Goal: Transaction & Acquisition: Download file/media

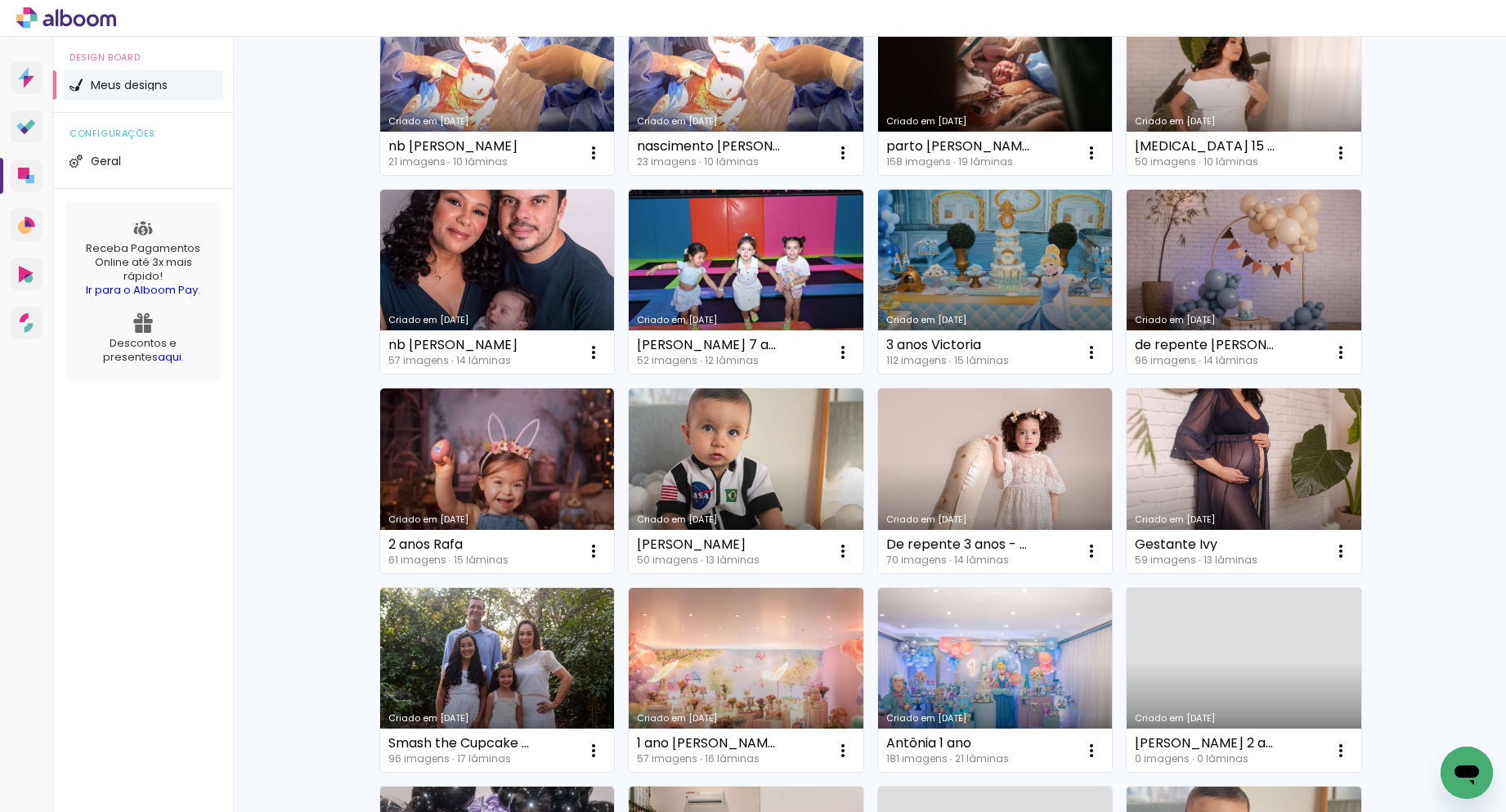
scroll to position [229, 0]
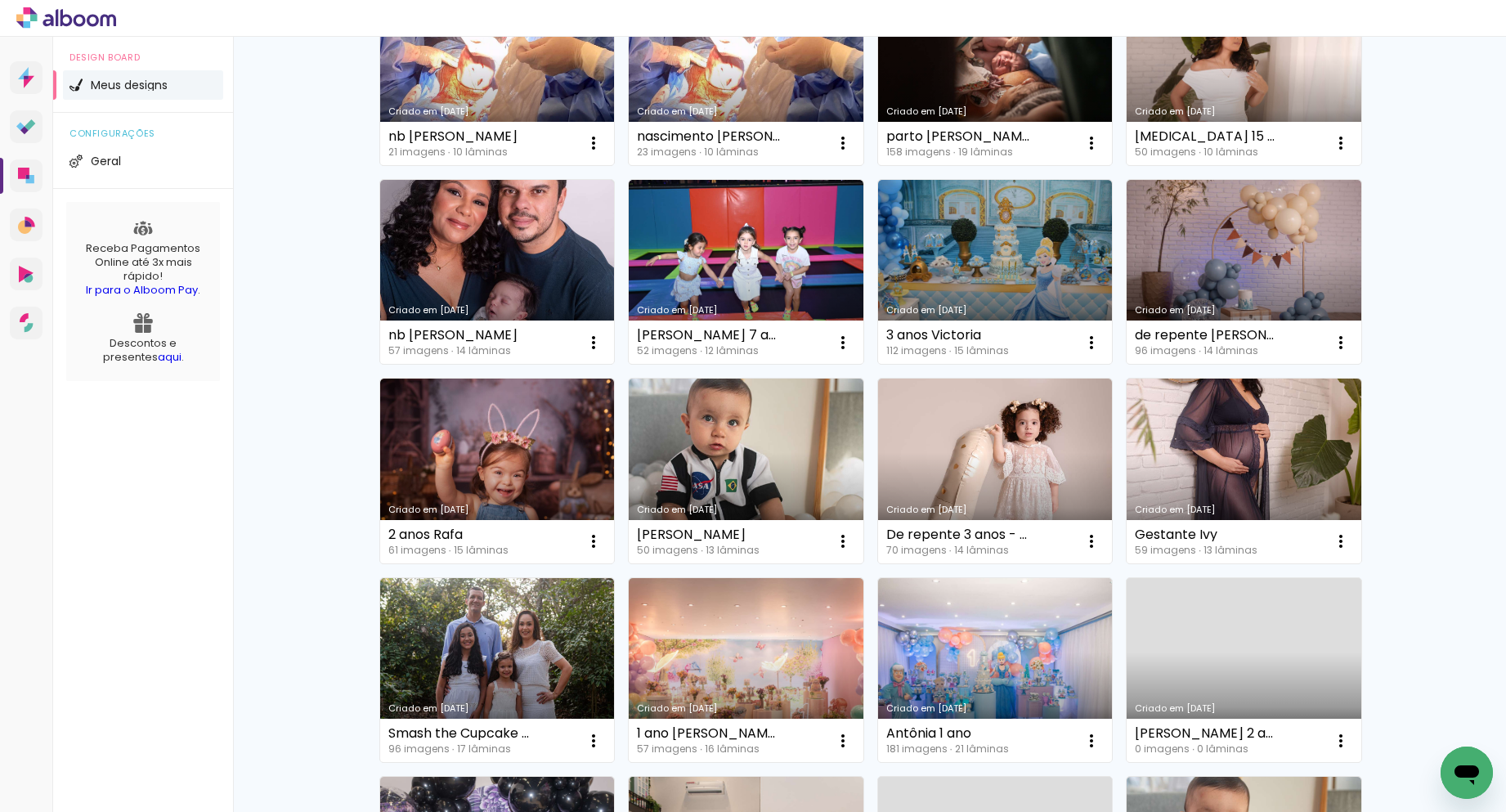
click at [1008, 464] on link "Criado em [DATE]" at bounding box center [995, 470] width 235 height 185
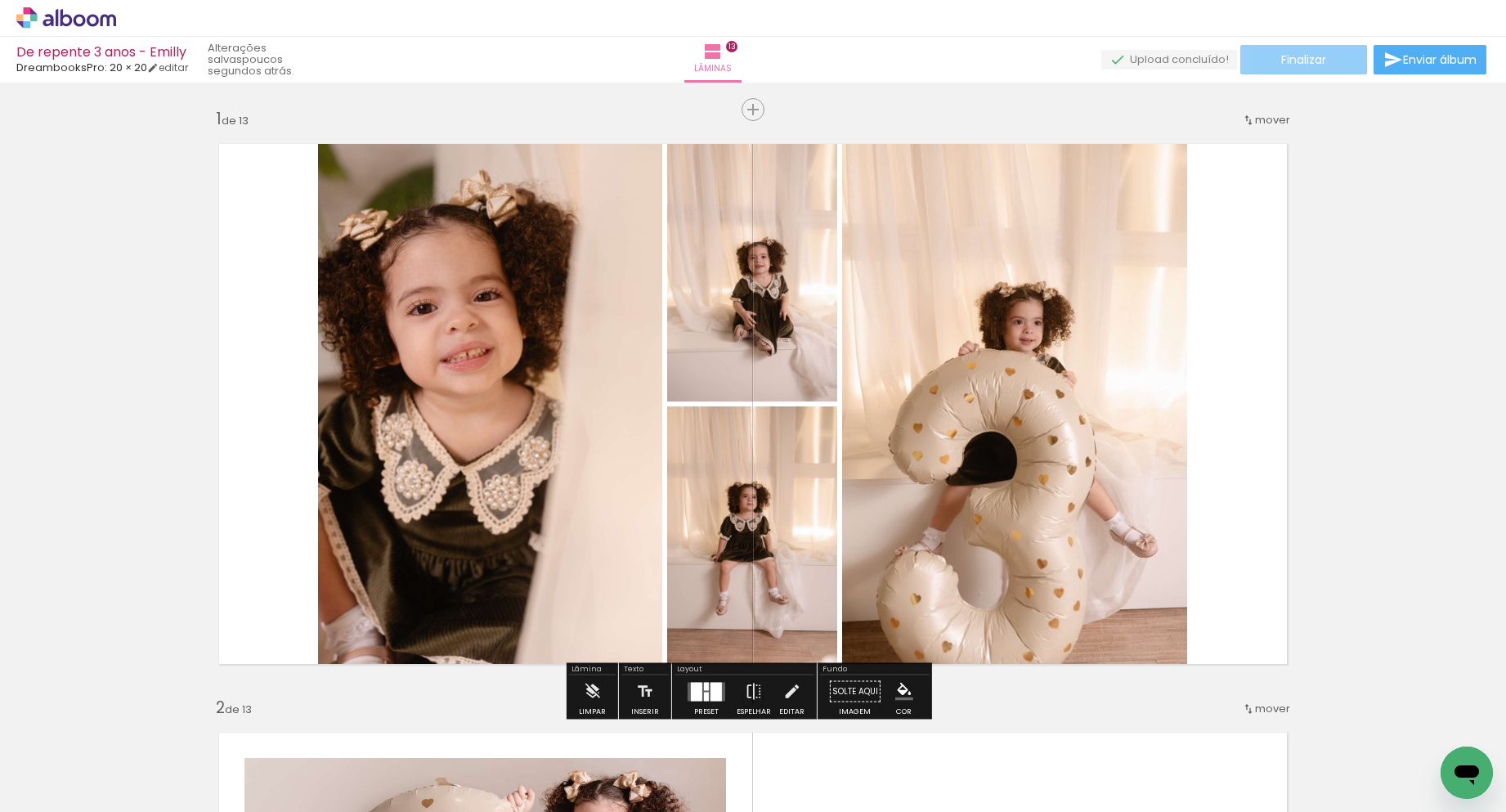
click at [1315, 76] on div "De repente 3 anos - Emilly DreambooksPro: 20 × 20 editar poucos segundos atrás.…" at bounding box center [753, 41] width 1506 height 83
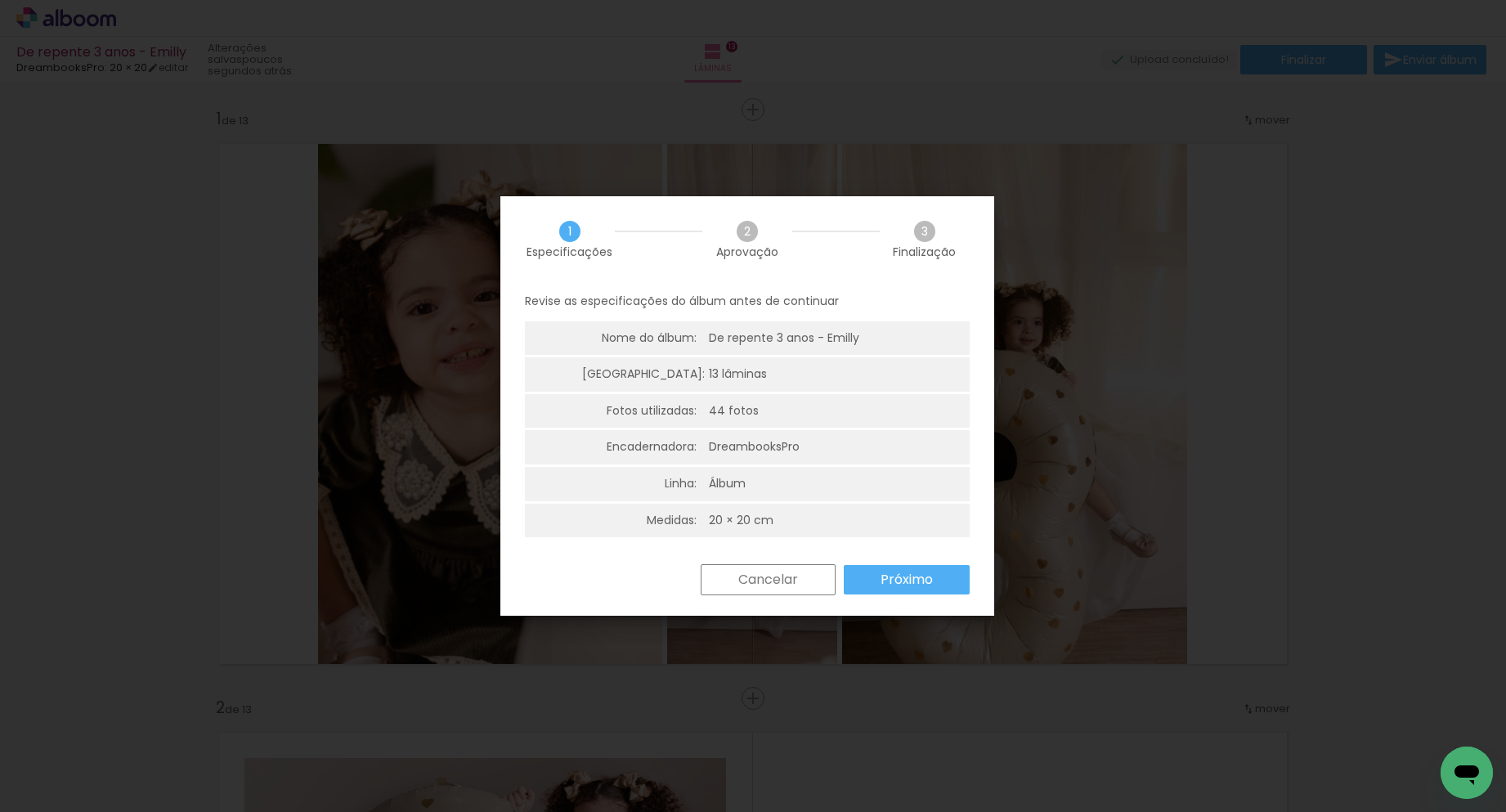
click at [0, 0] on paper-button "Próximo" at bounding box center [0, 0] width 0 height 0
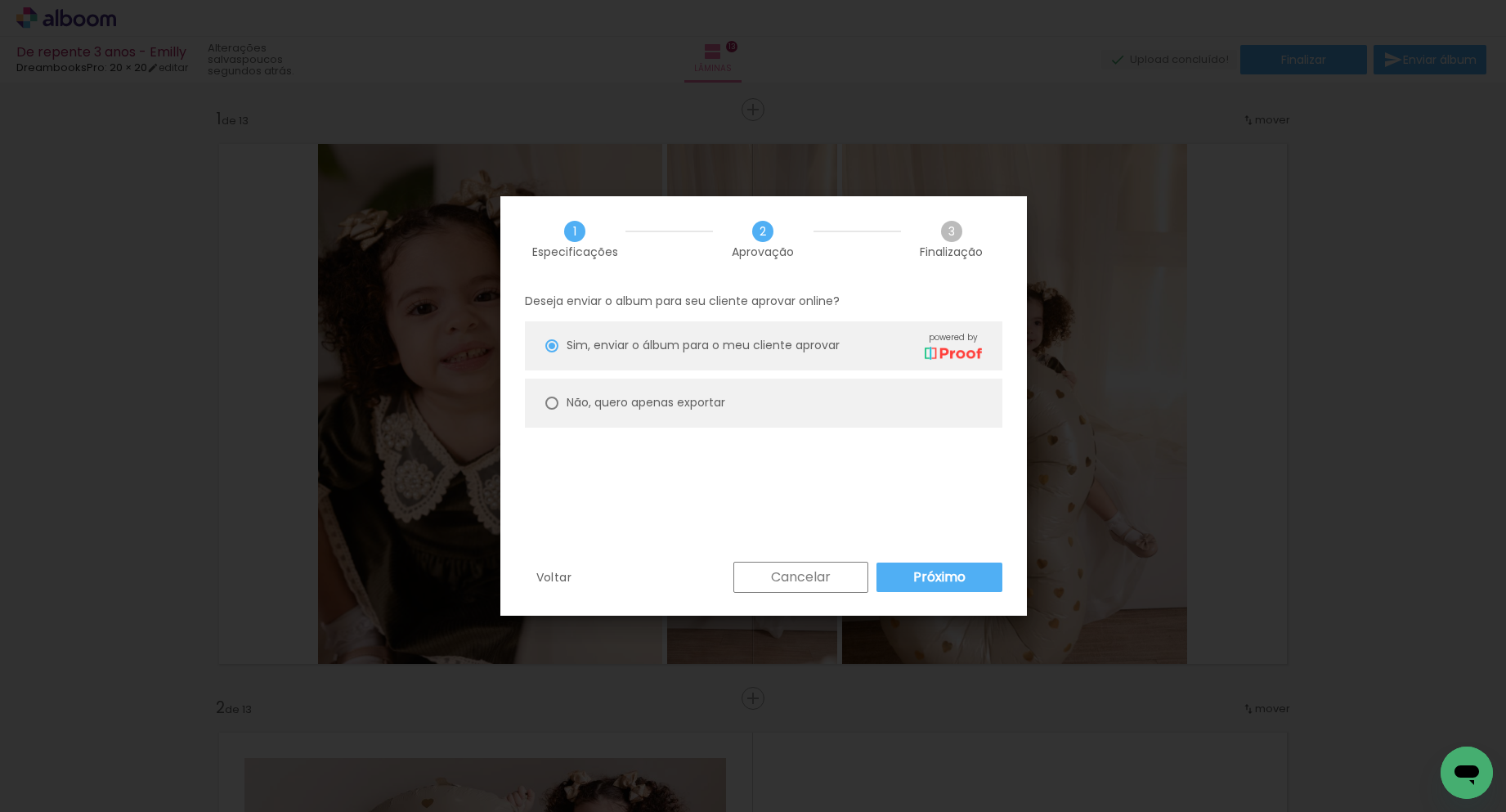
type paper-radio-button "on"
click at [793, 414] on paper-radio-button "Não, quero apenas exportar" at bounding box center [764, 402] width 478 height 49
click at [0, 0] on slot "Exportar" at bounding box center [0, 0] width 0 height 0
type input "Alta, 300 DPI"
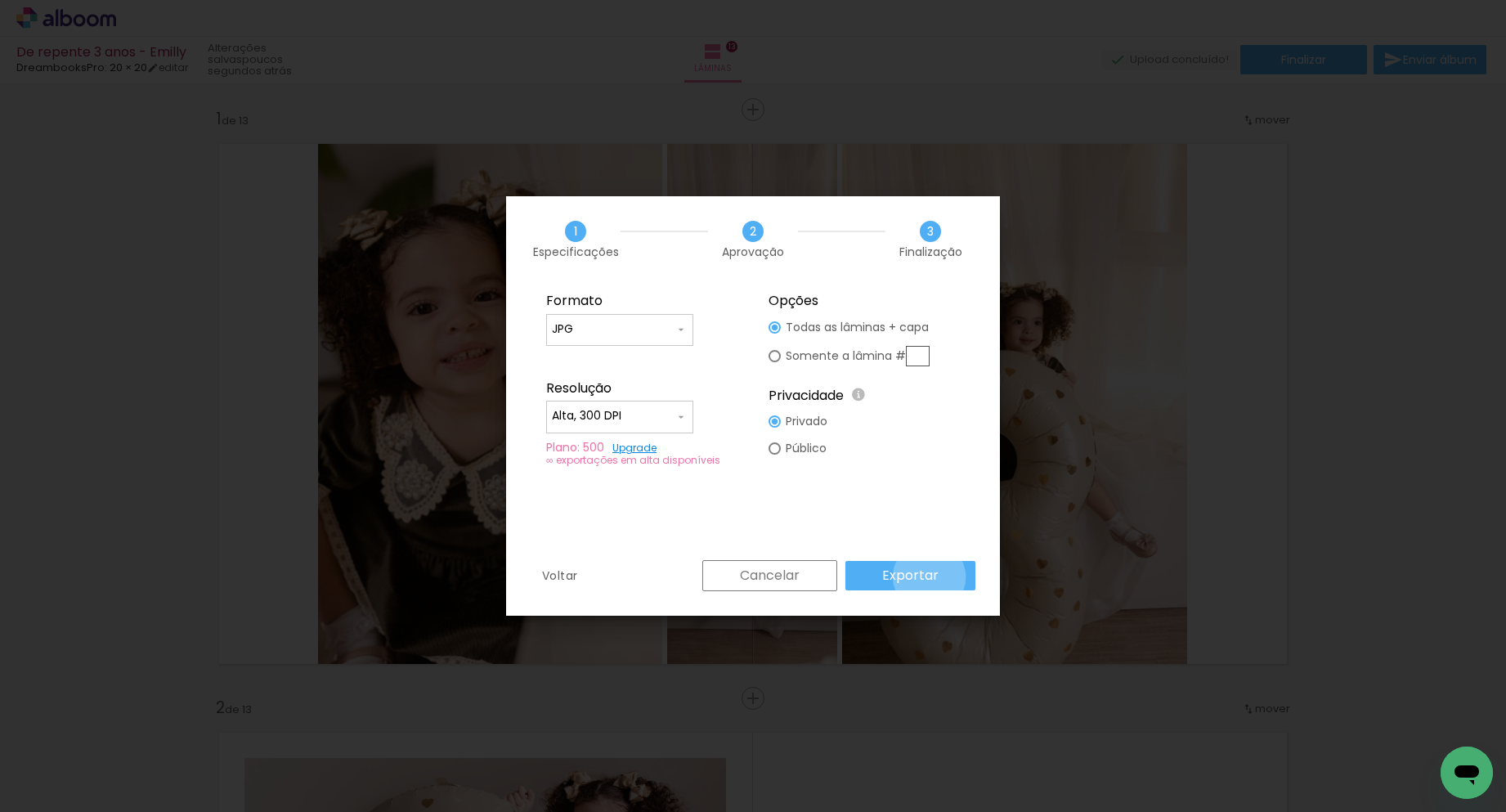
click at [0, 0] on slot "Exportar" at bounding box center [0, 0] width 0 height 0
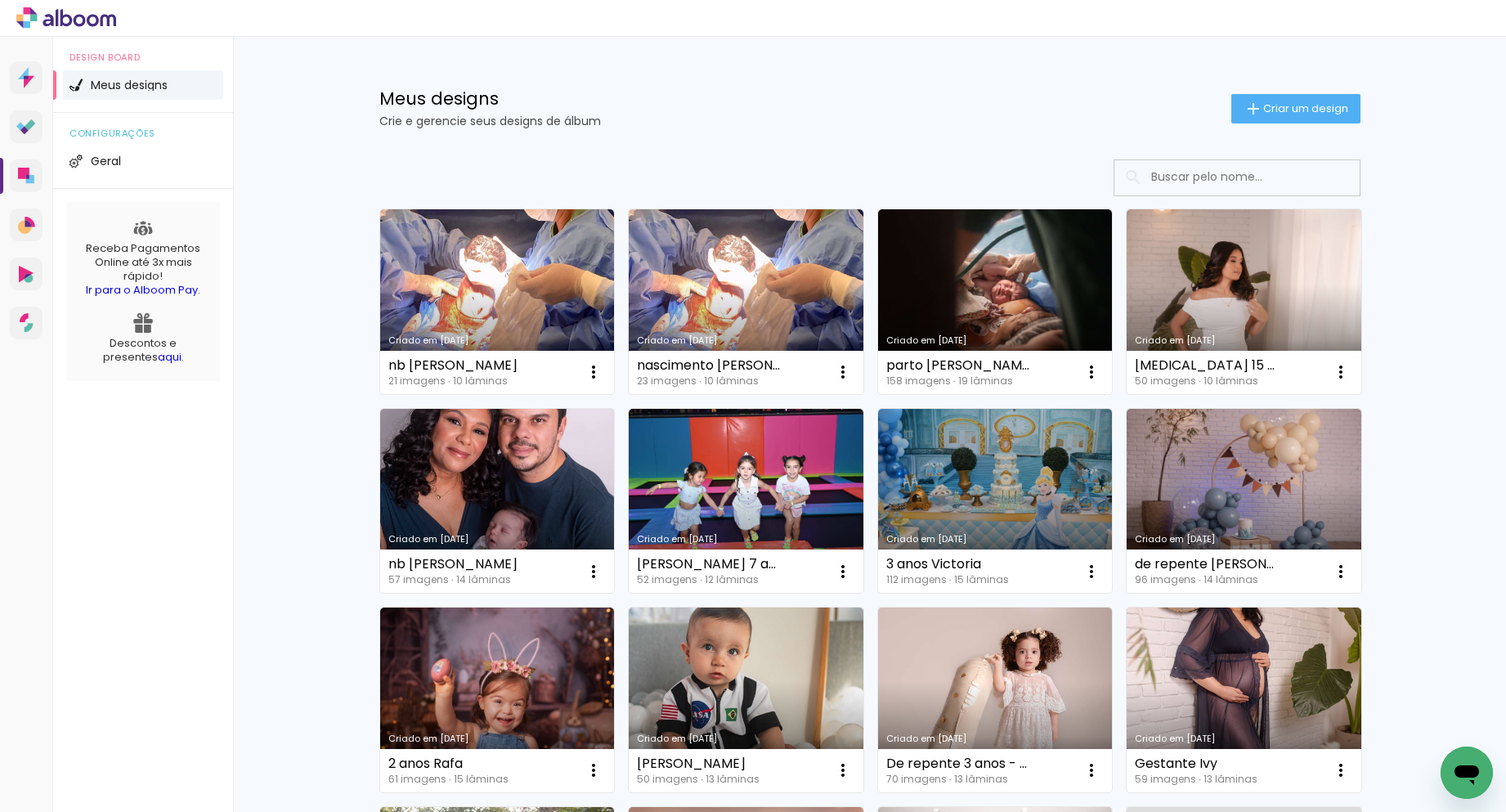
click at [502, 318] on link "Criado em [DATE]" at bounding box center [497, 301] width 235 height 185
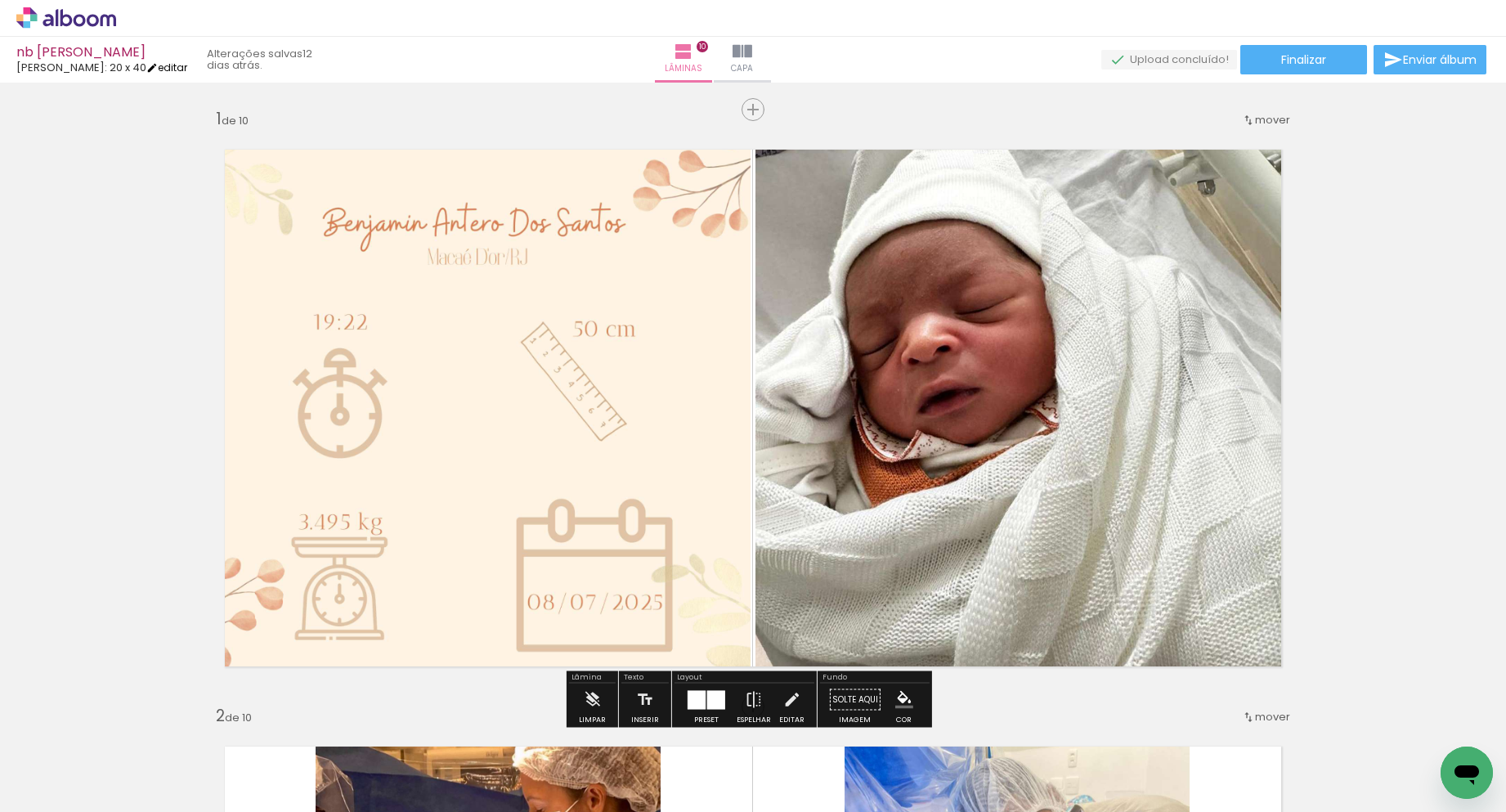
click at [159, 67] on link "editar" at bounding box center [166, 67] width 41 height 14
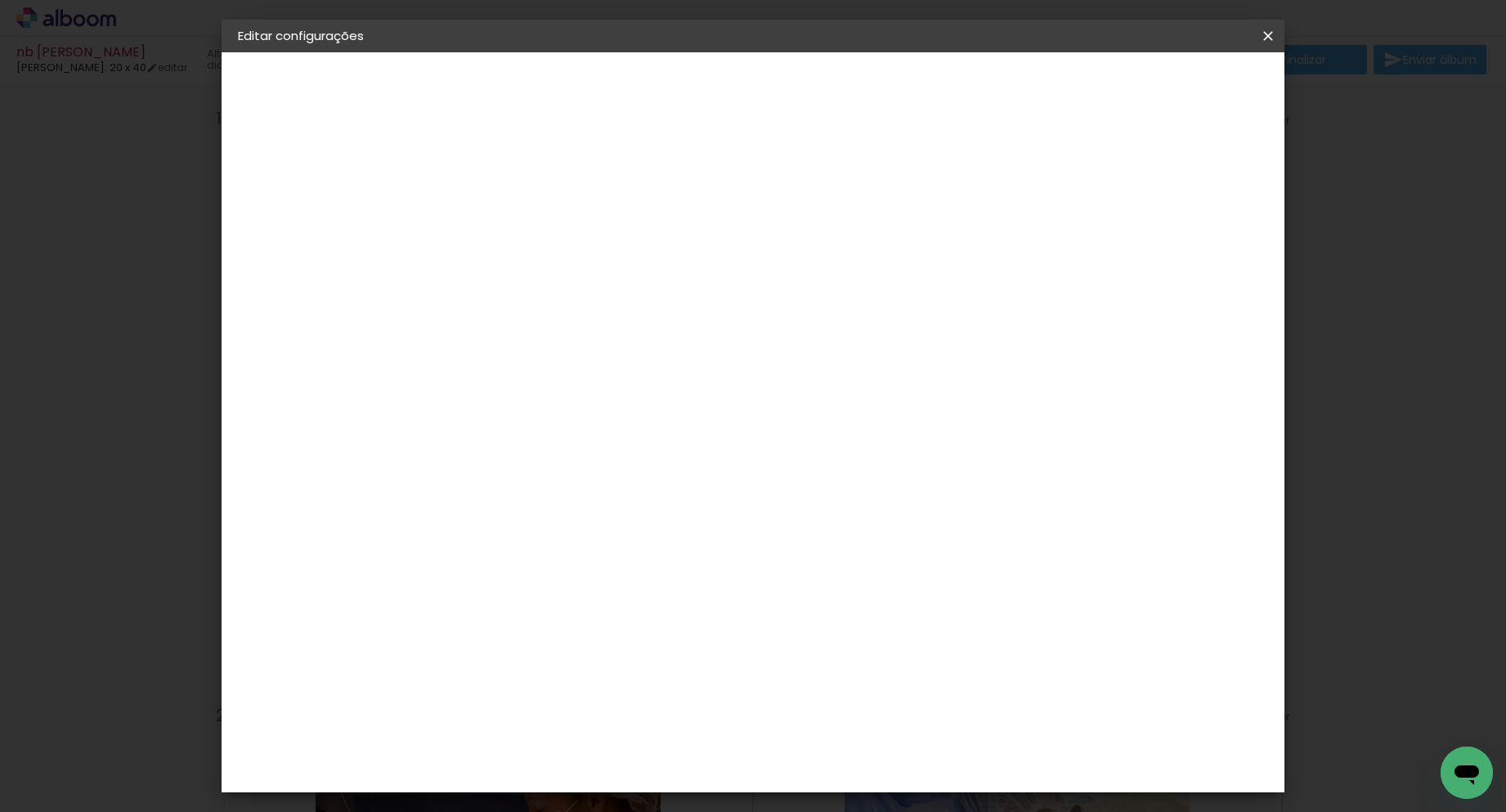
click at [309, 199] on div "[PERSON_NAME]" at bounding box center [317, 202] width 90 height 12
click at [630, 311] on input at bounding box center [547, 311] width 165 height 21
type input "drea"
type paper-input "drea"
click at [601, 366] on div "DreambooksPro" at bounding box center [548, 370] width 106 height 13
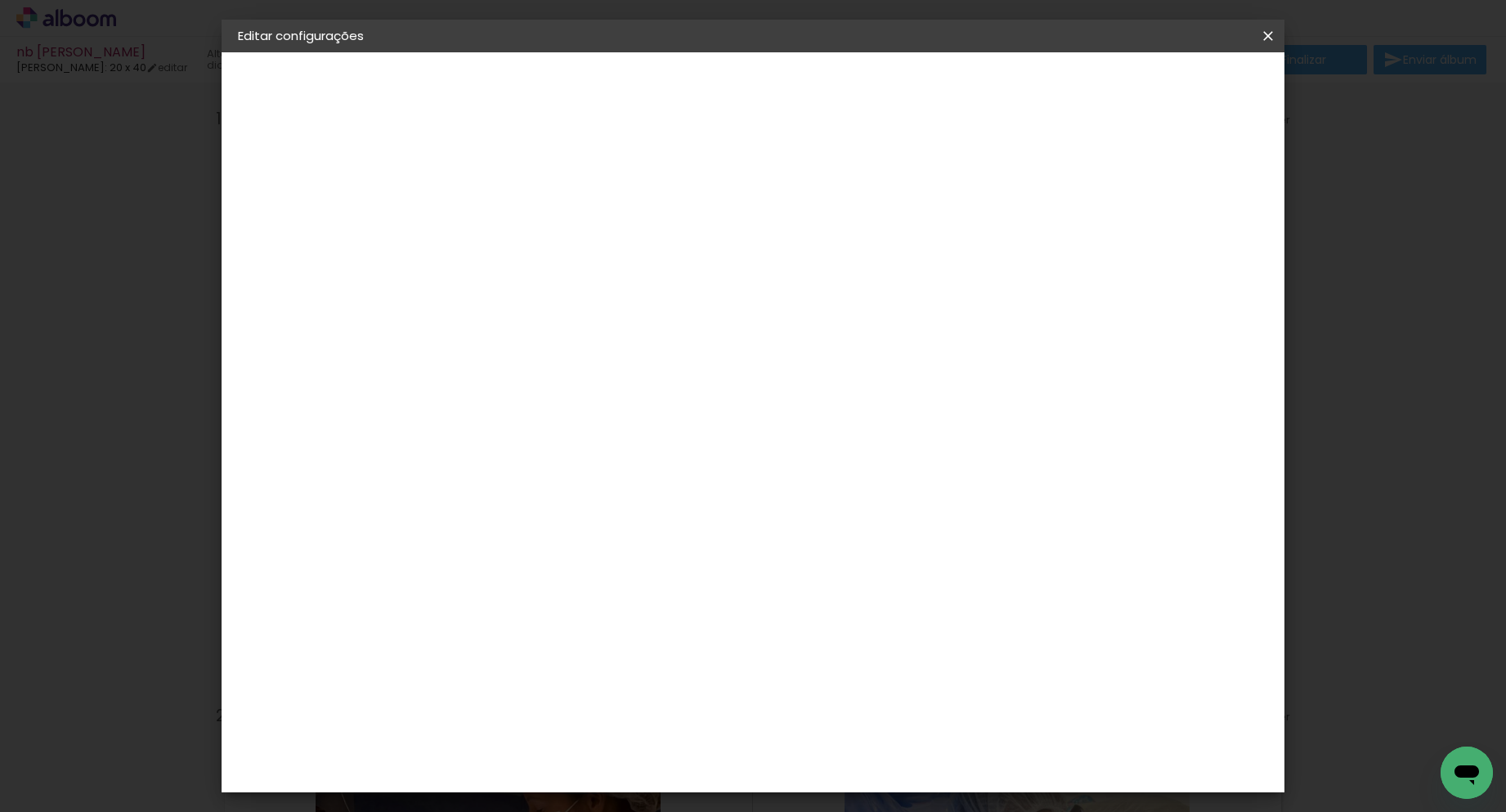
click at [0, 0] on slot "Avançar" at bounding box center [0, 0] width 0 height 0
click at [569, 276] on input "text" at bounding box center [537, 284] width 64 height 26
click at [789, 270] on paper-item "Álbum" at bounding box center [860, 270] width 327 height 32
type input "Álbum"
click at [616, 708] on span "20 × 20" at bounding box center [578, 725] width 76 height 33
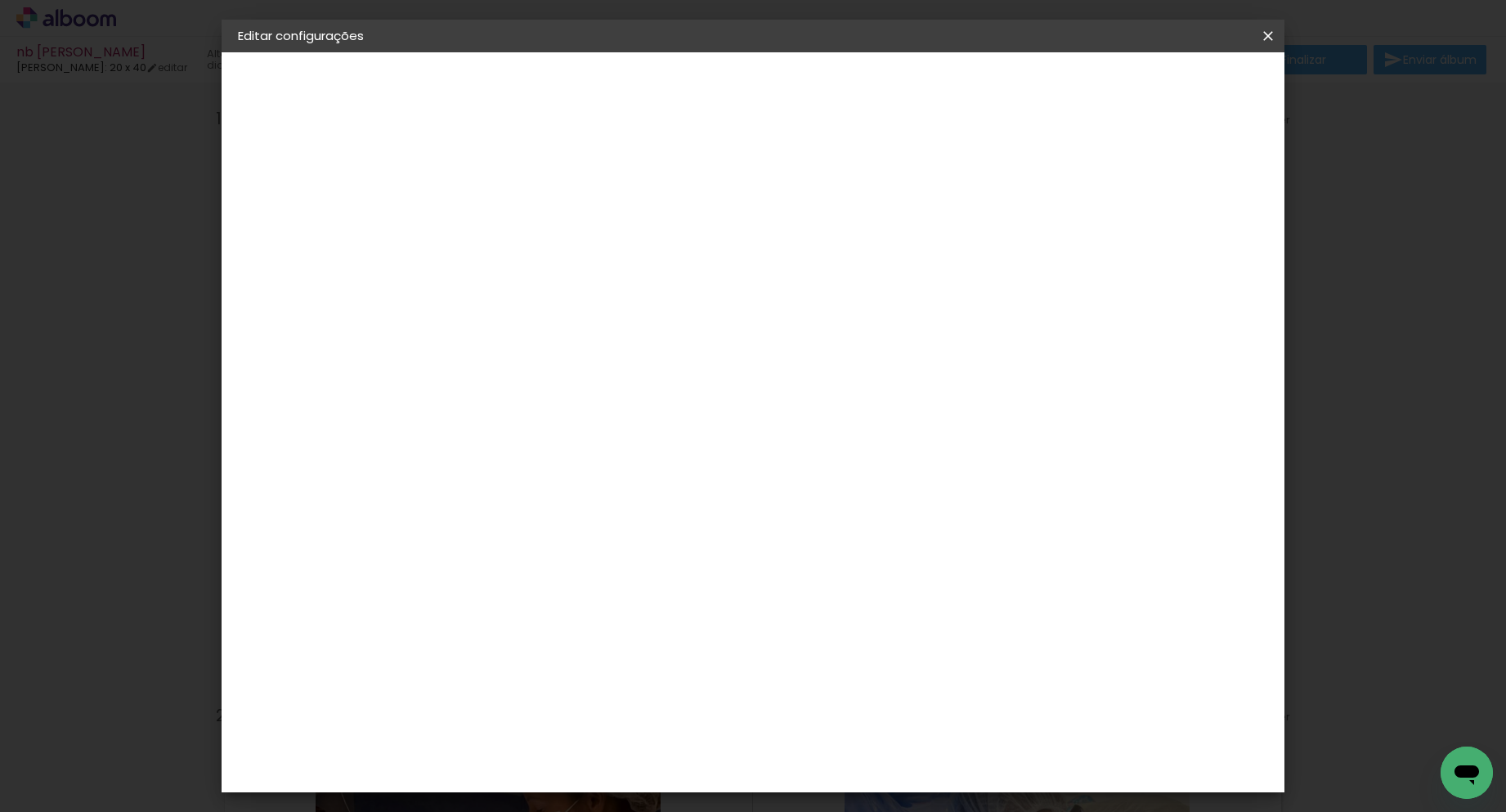
click at [772, 97] on paper-button "Avançar" at bounding box center [732, 87] width 80 height 28
click at [1197, 92] on iron-overlay-backdrop at bounding box center [753, 406] width 1506 height 812
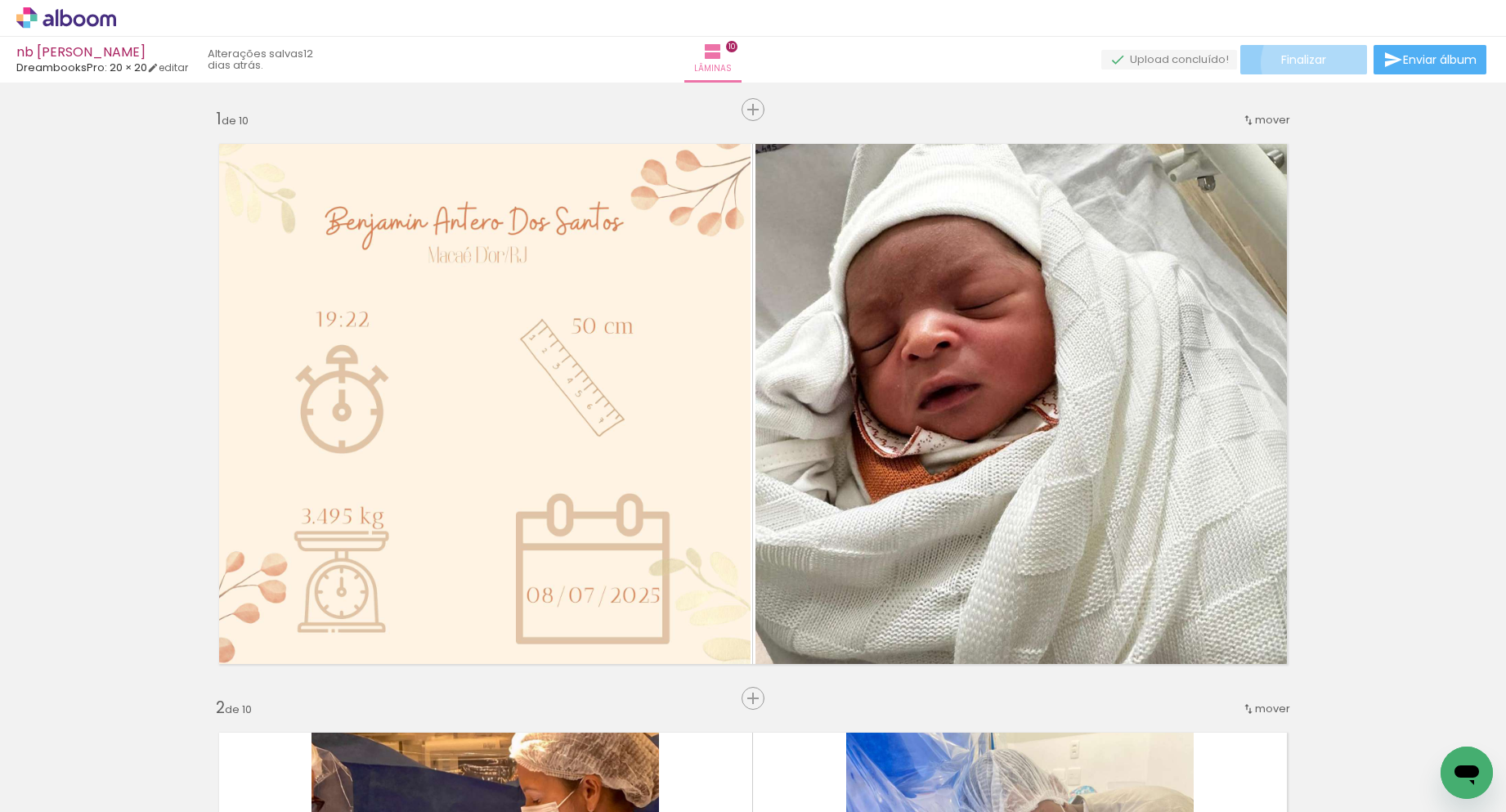
click at [1315, 63] on span "Finalizar" at bounding box center [1304, 60] width 45 height 12
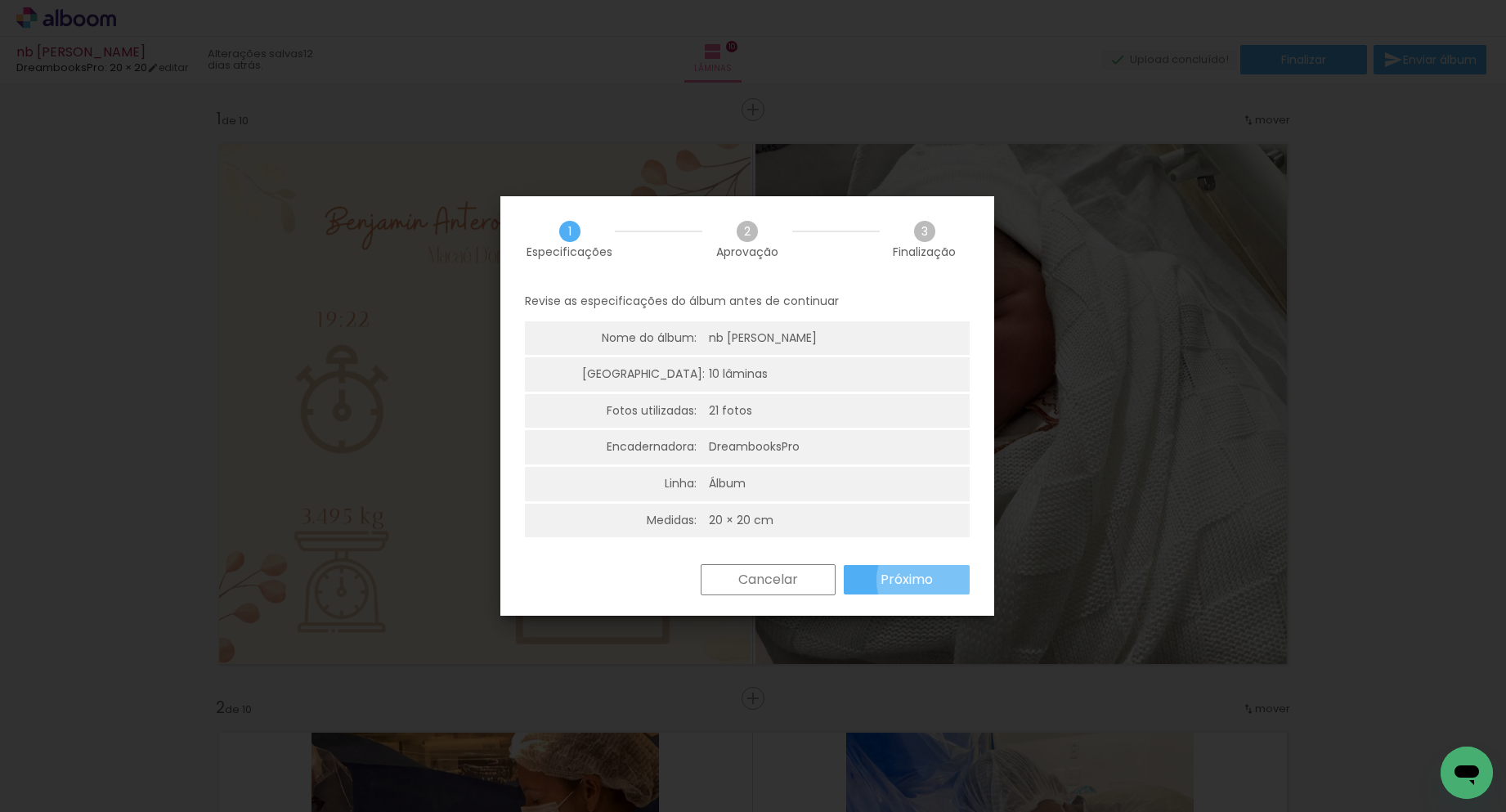
click at [0, 0] on slot "Próximo" at bounding box center [0, 0] width 0 height 0
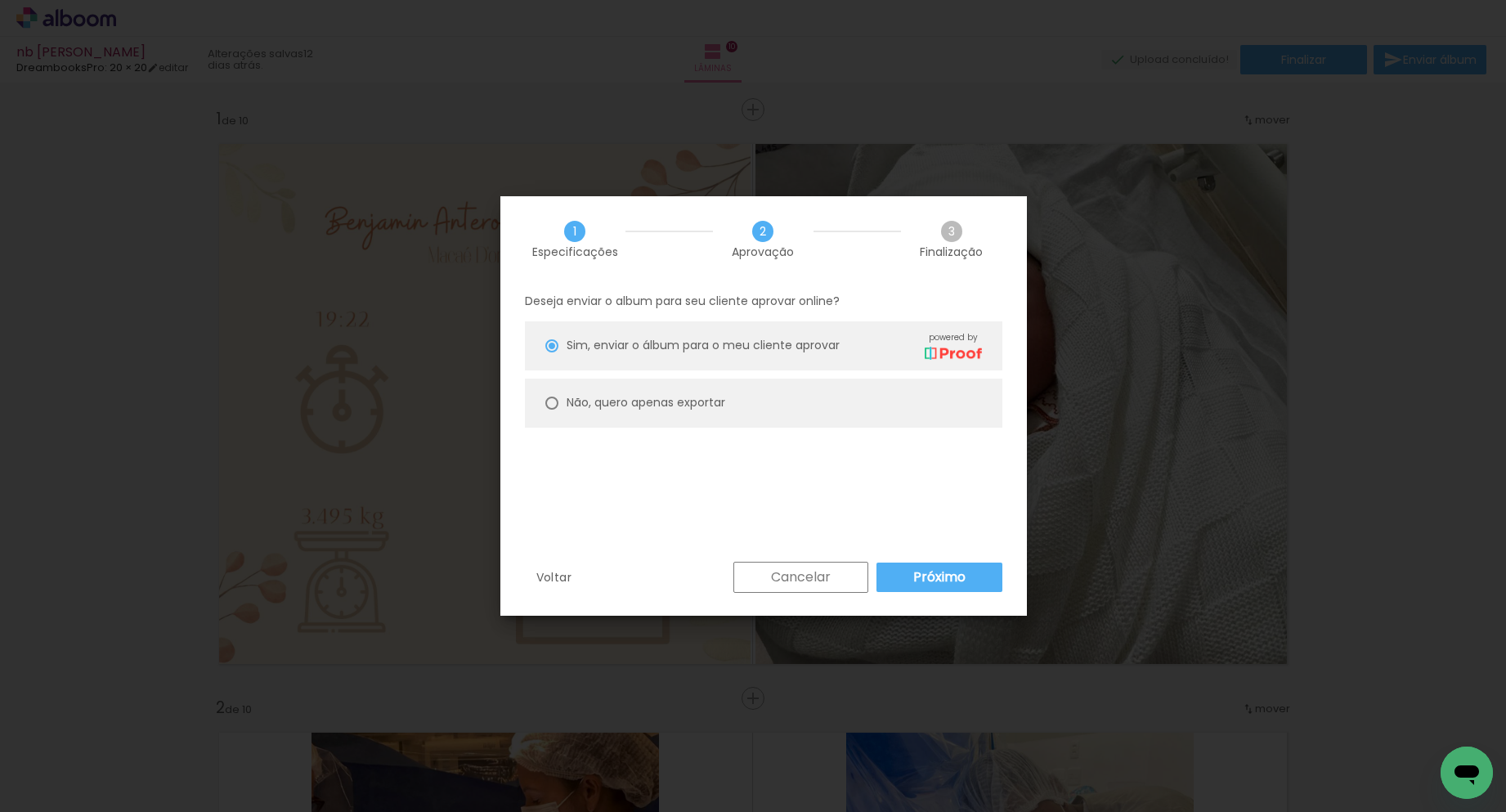
type paper-radio-button "on"
click at [0, 0] on slot "Não, quero apenas exportar" at bounding box center [0, 0] width 0 height 0
click at [0, 0] on slot "Próximo" at bounding box center [0, 0] width 0 height 0
type input "Alta, 300 DPI"
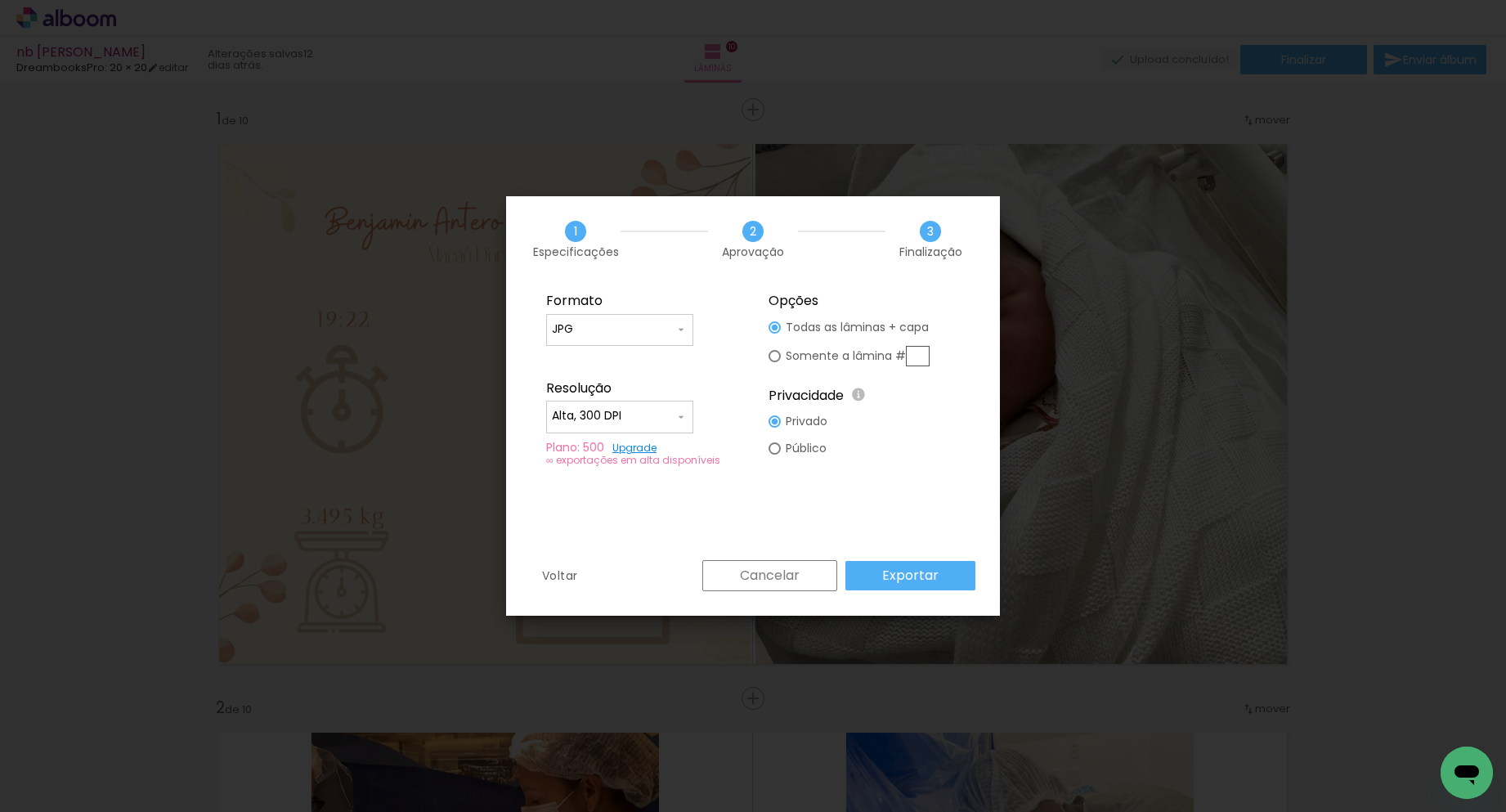
click at [0, 0] on slot "Exportar" at bounding box center [0, 0] width 0 height 0
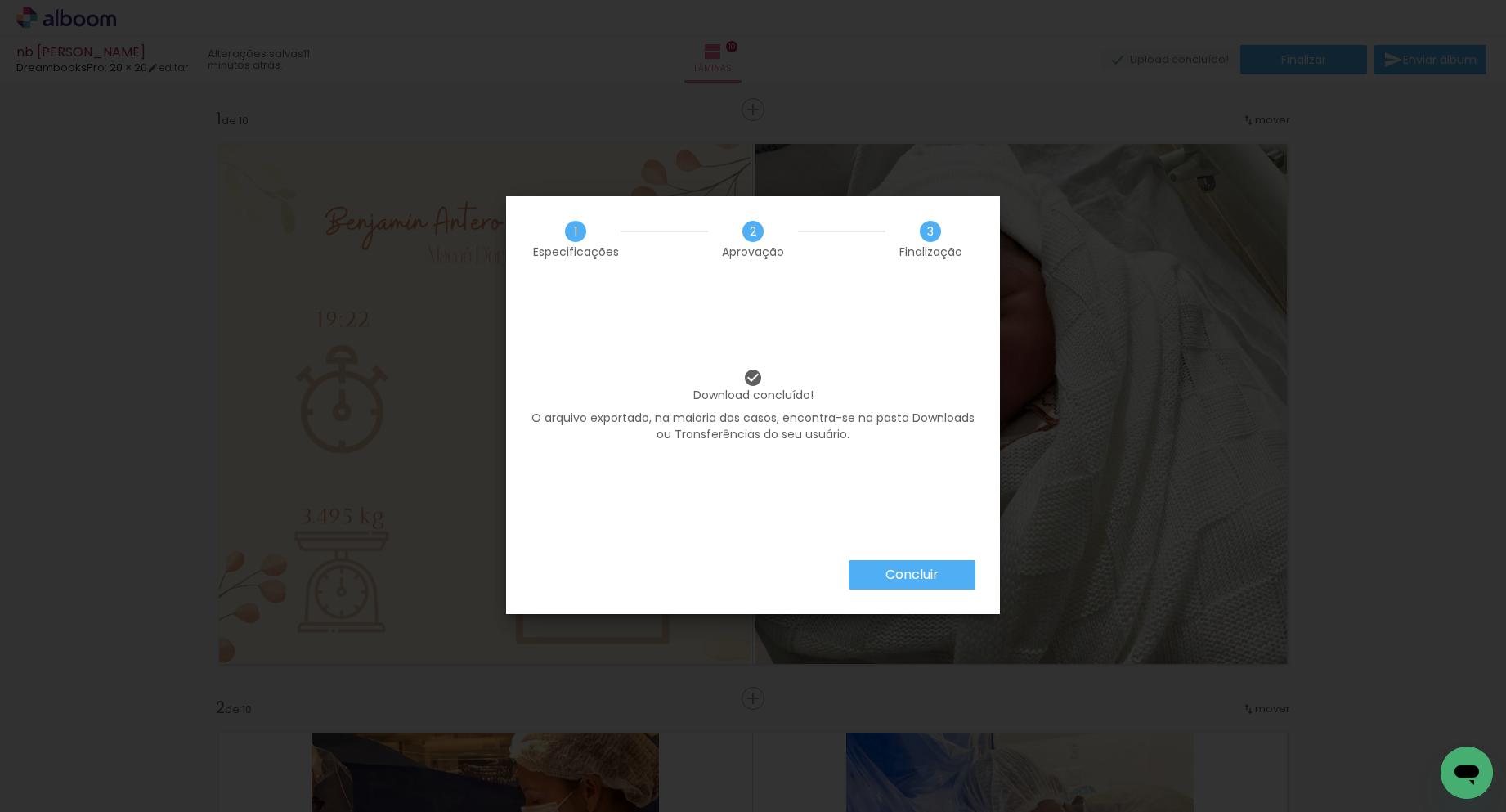
click at [926, 566] on iron-overlay-backdrop at bounding box center [753, 406] width 1506 height 812
